Goal: Information Seeking & Learning: Find specific fact

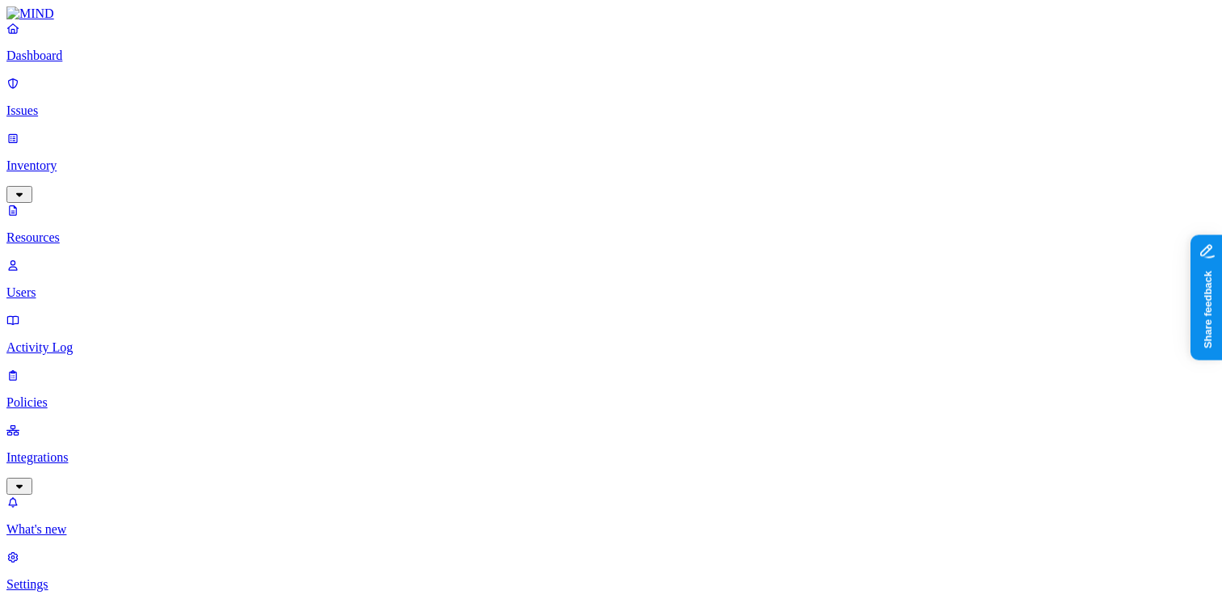
scroll to position [555, 0]
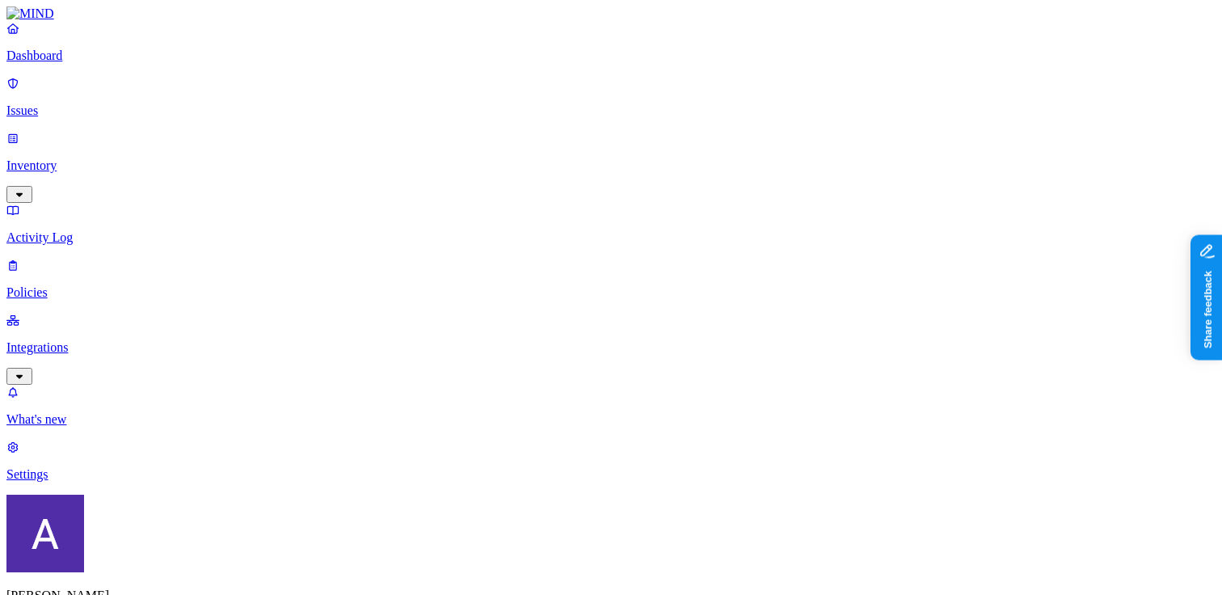
click at [69, 158] on p "Inventory" at bounding box center [610, 165] width 1209 height 15
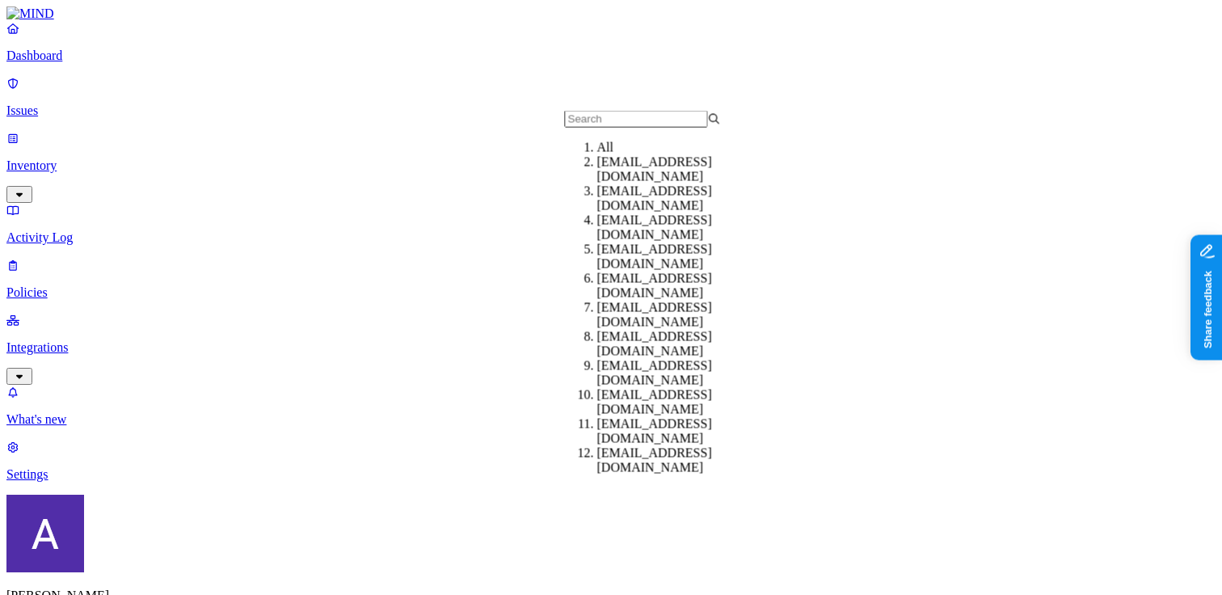
click at [598, 184] on div "[EMAIL_ADDRESS][DOMAIN_NAME]" at bounding box center [675, 169] width 156 height 29
